Goal: Task Accomplishment & Management: Complete application form

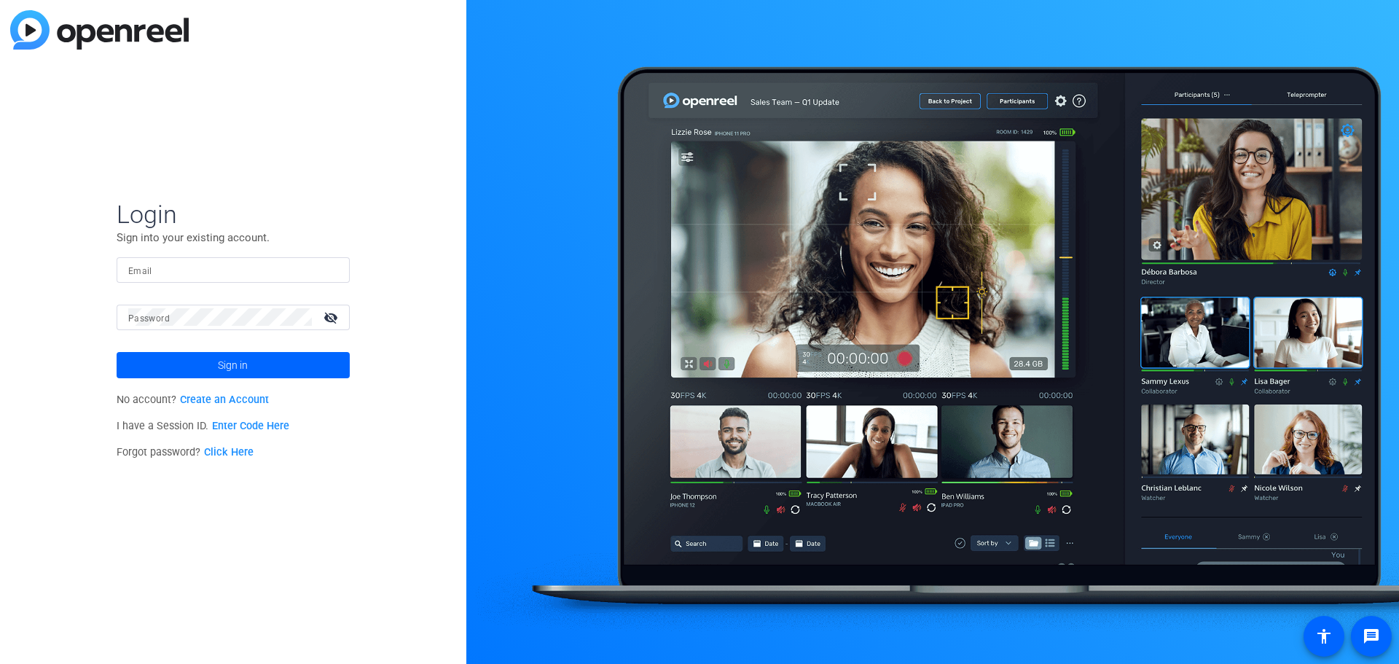
click at [272, 401] on div "Login Sign into your existing account. Email Password visibility_off Sign in No…" at bounding box center [233, 332] width 466 height 664
click at [199, 276] on input "Email" at bounding box center [233, 269] width 210 height 17
type input "roisin-daly@hotmail.com"
click at [226, 399] on link "Create an Account" at bounding box center [224, 400] width 89 height 12
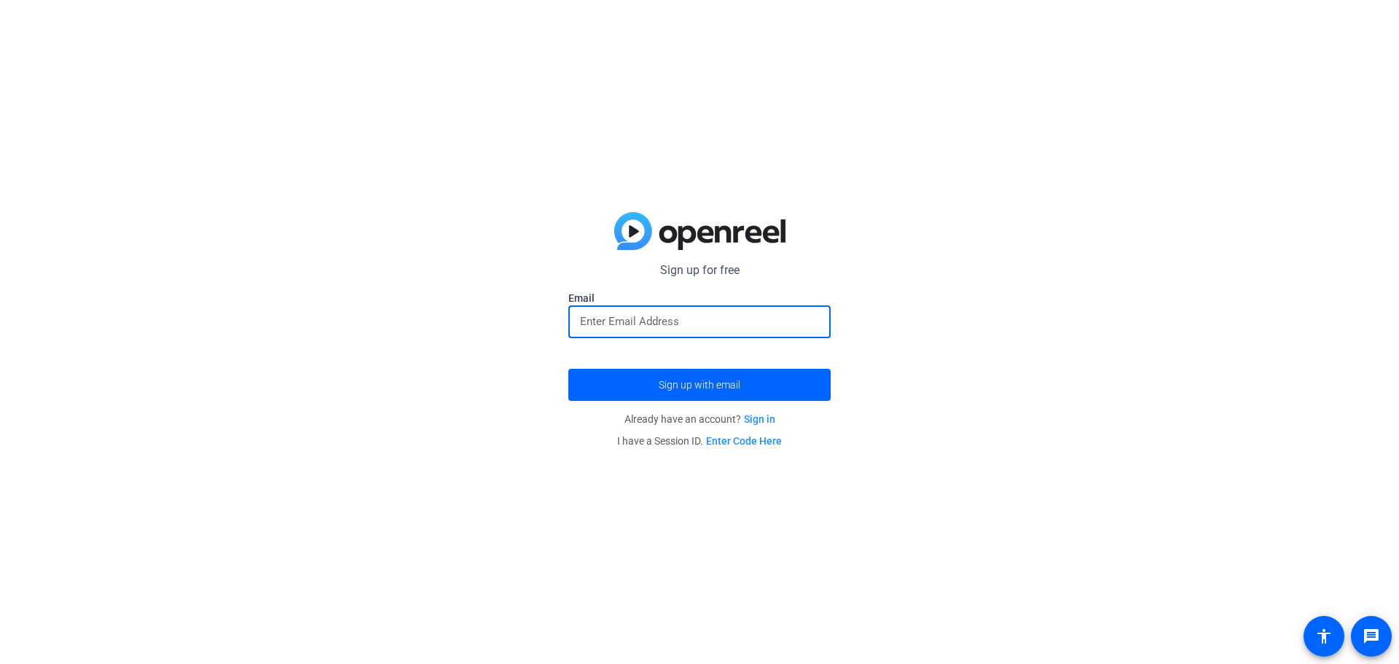
click at [641, 322] on input "email" at bounding box center [699, 321] width 239 height 17
type input "roisin.daly@marsh.com"
click at [568, 369] on button "Sign up with email" at bounding box center [699, 385] width 262 height 32
